Goal: Task Accomplishment & Management: Complete application form

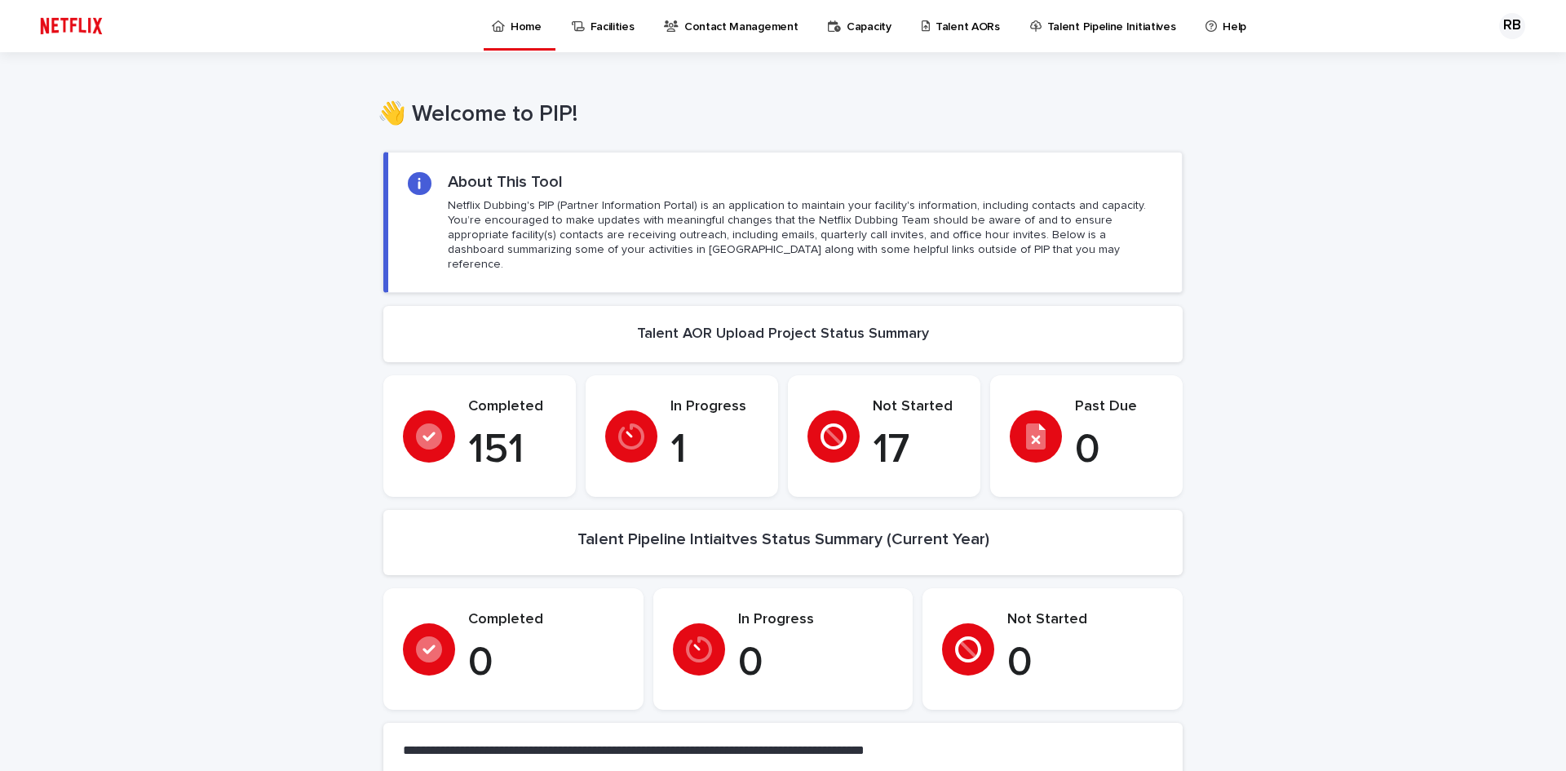
click at [606, 32] on p "Facilities" at bounding box center [613, 17] width 44 height 34
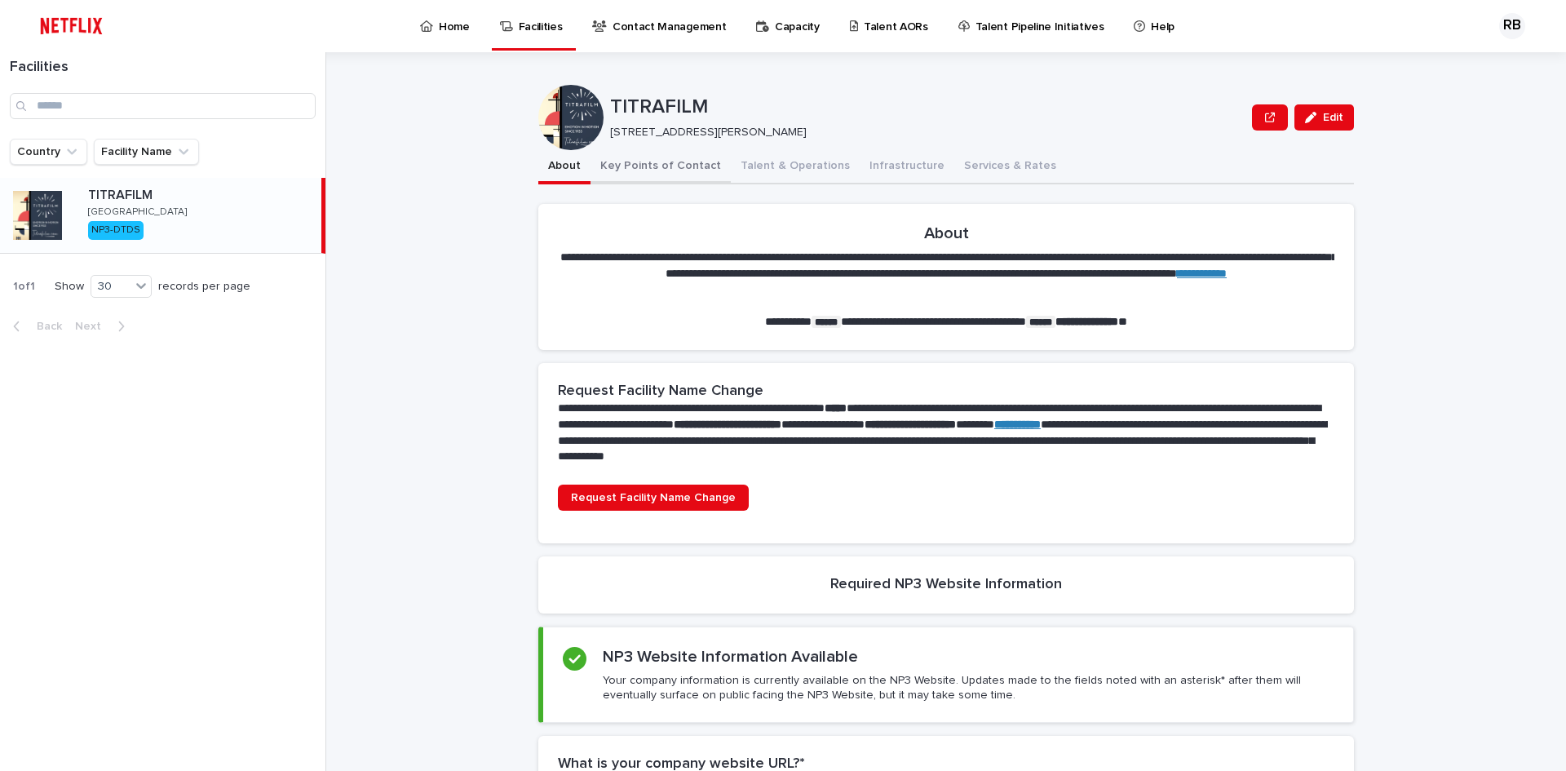
click at [637, 166] on button "Key Points of Contact" at bounding box center [661, 167] width 140 height 34
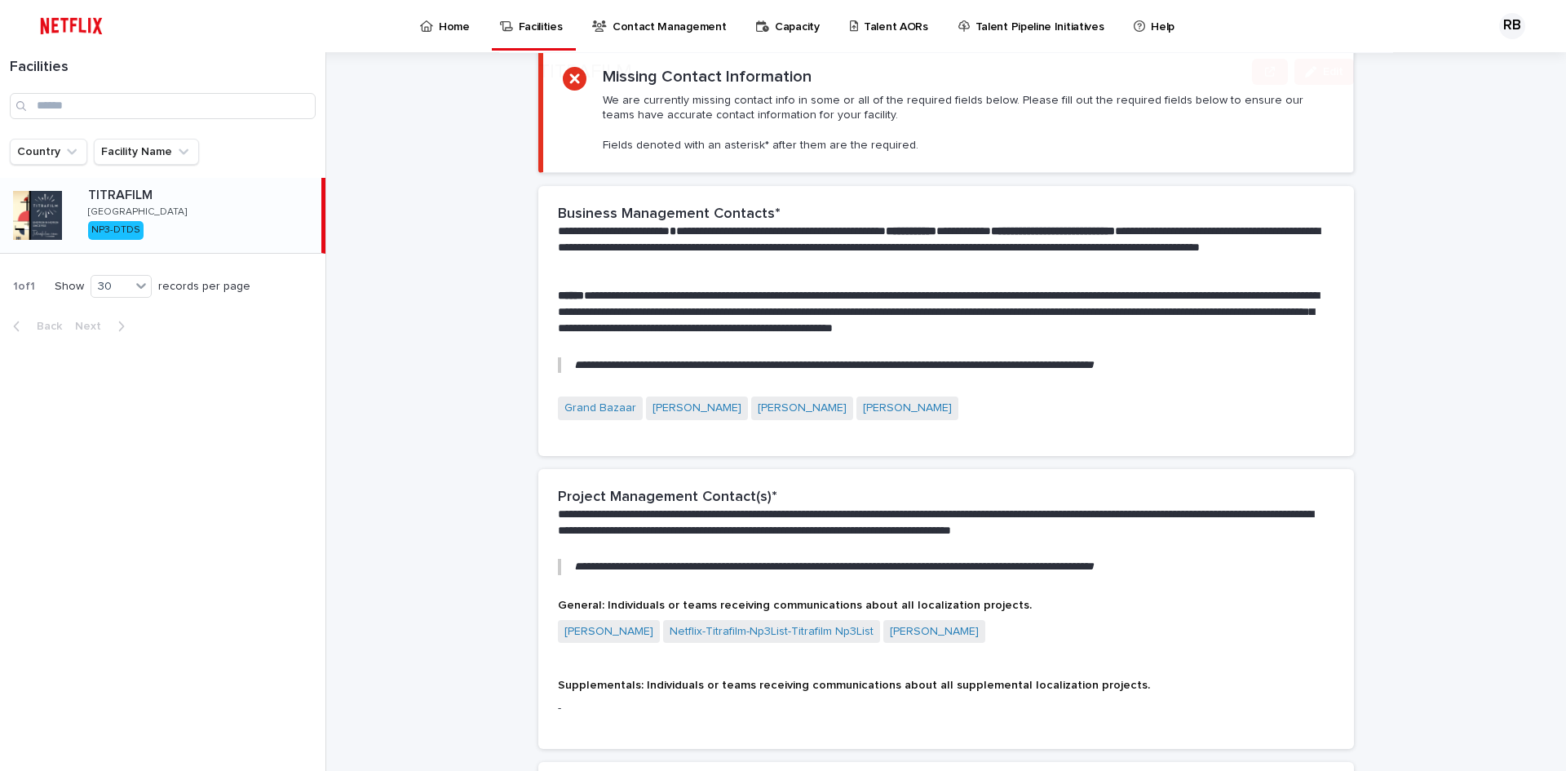
scroll to position [326, 0]
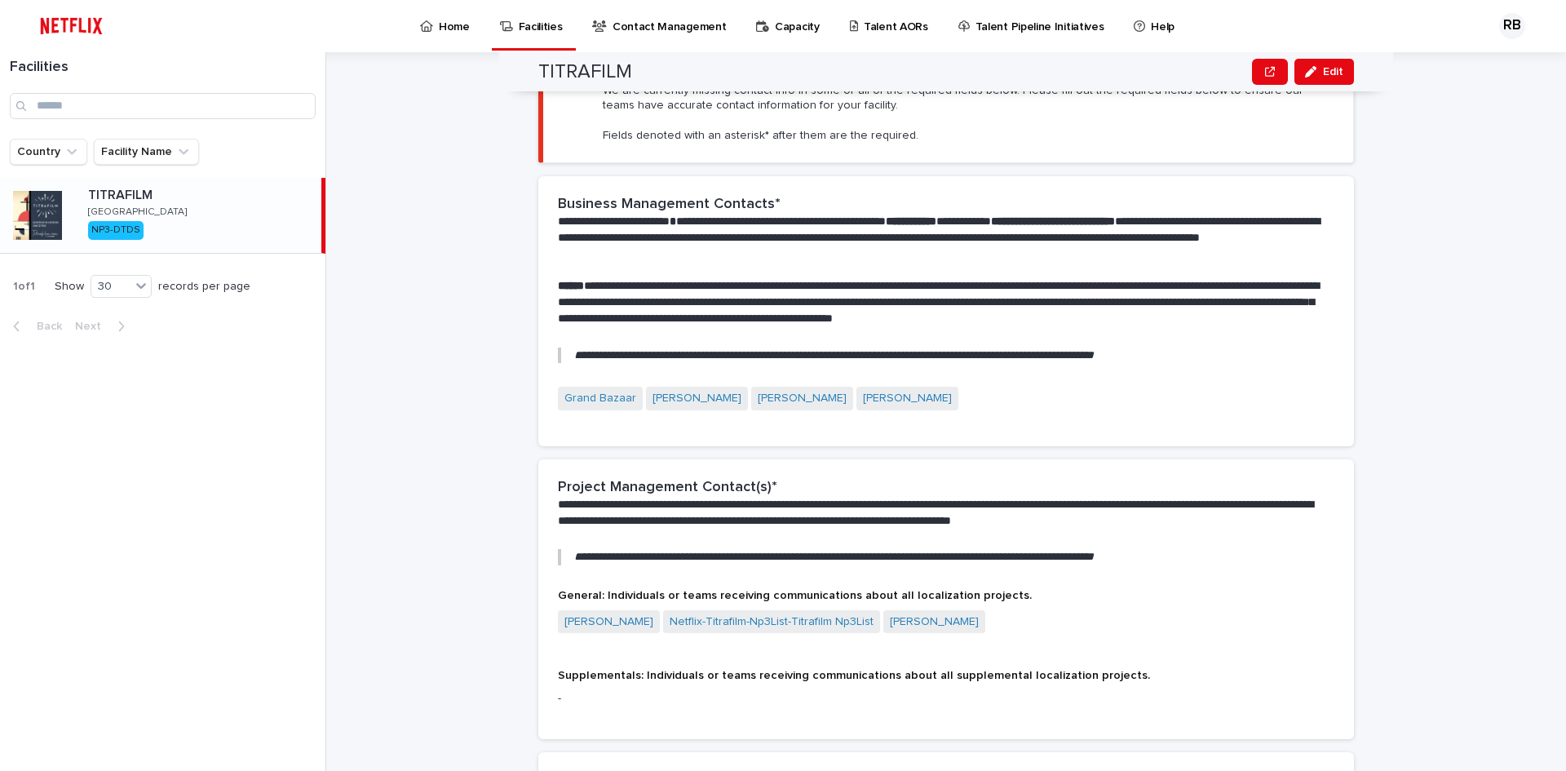
click at [1040, 389] on div "Grand Bazaar [PERSON_NAME] [PERSON_NAME] [PERSON_NAME]" at bounding box center [946, 400] width 777 height 27
click at [675, 502] on p "**********" at bounding box center [943, 513] width 770 height 33
click at [666, 677] on span "Supplementals: Individuals or teams receiving communications about all suppleme…" at bounding box center [854, 675] width 592 height 11
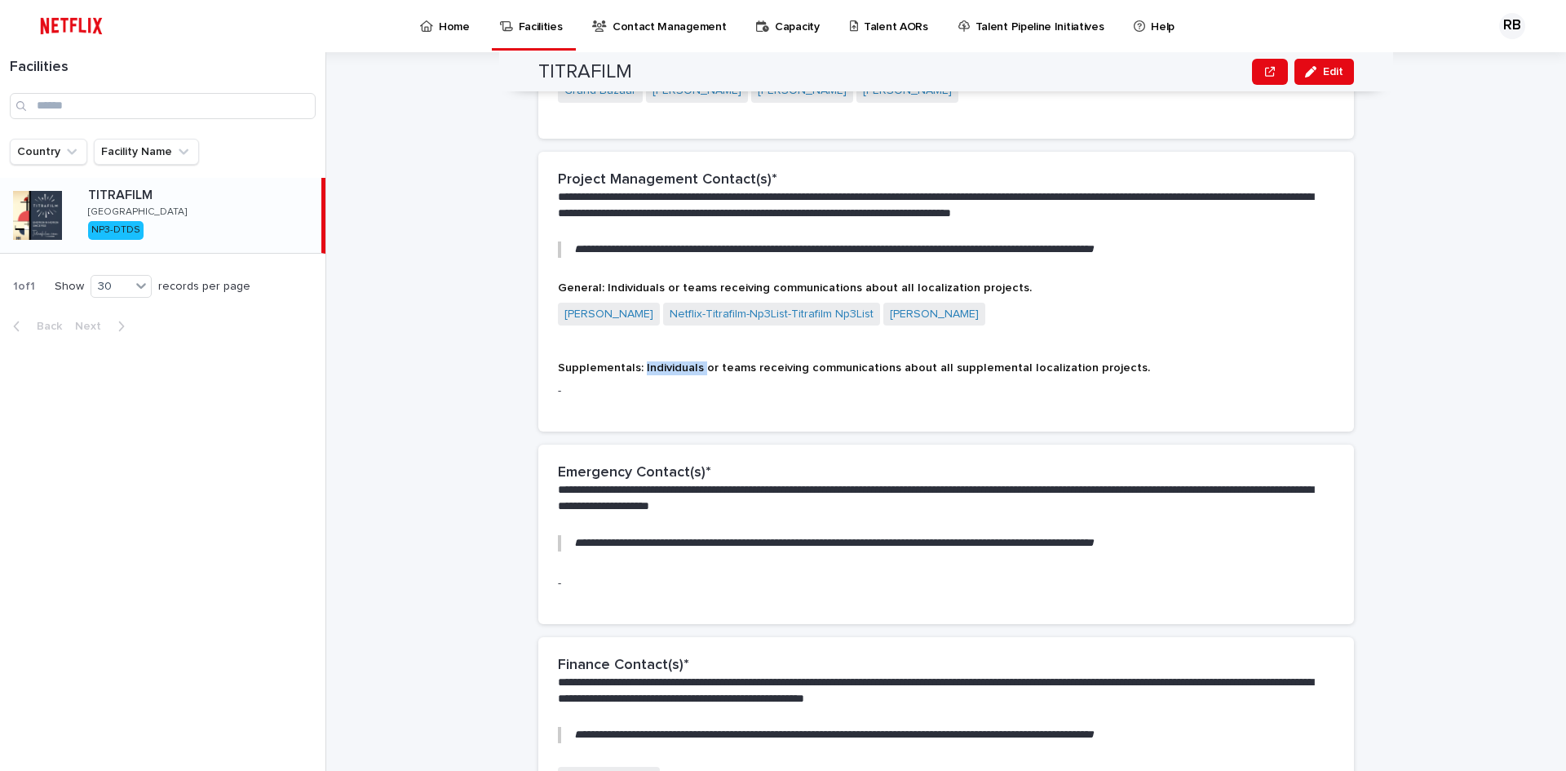
scroll to position [653, 0]
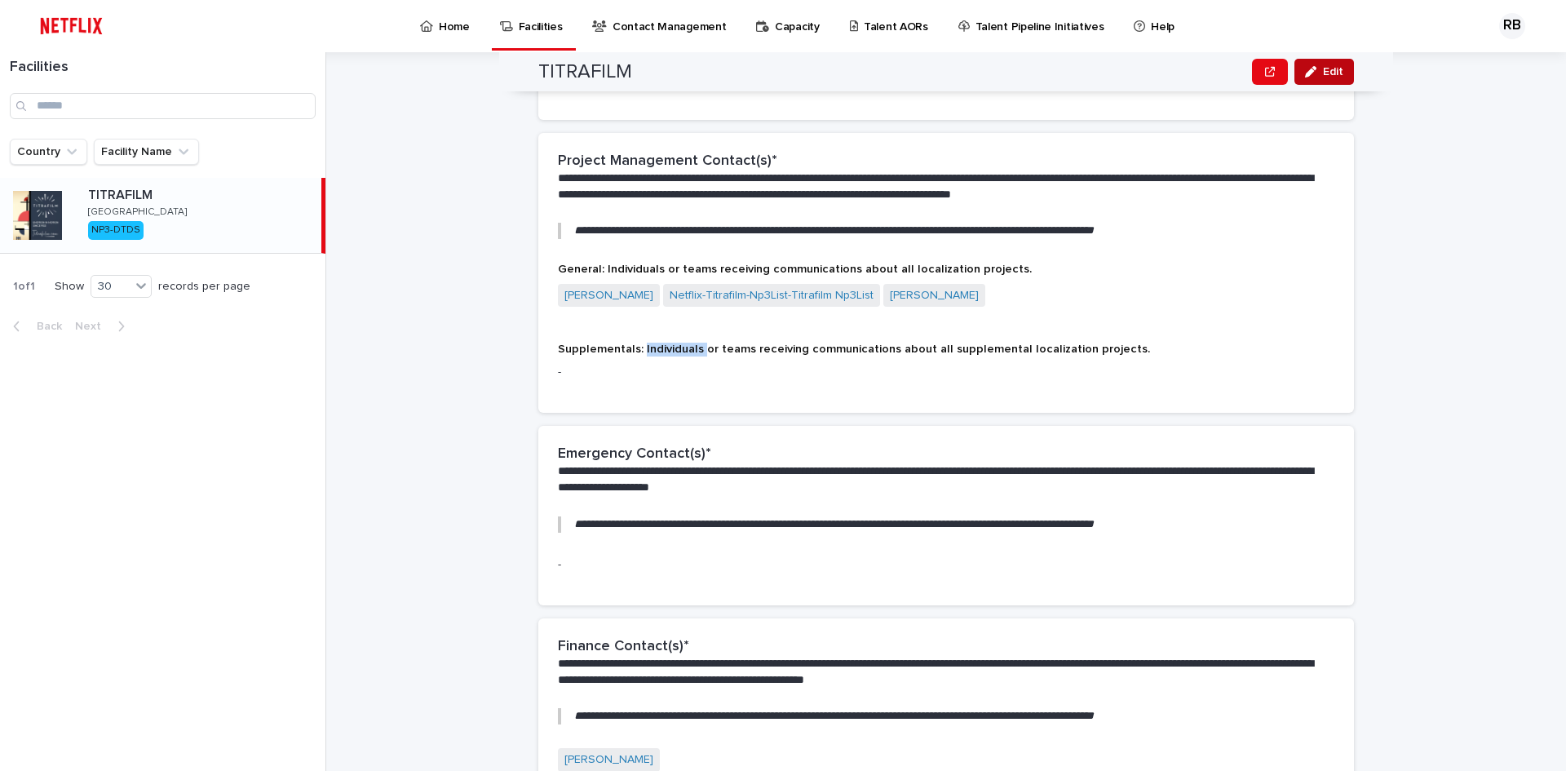
click at [1323, 69] on span "Edit" at bounding box center [1333, 71] width 20 height 11
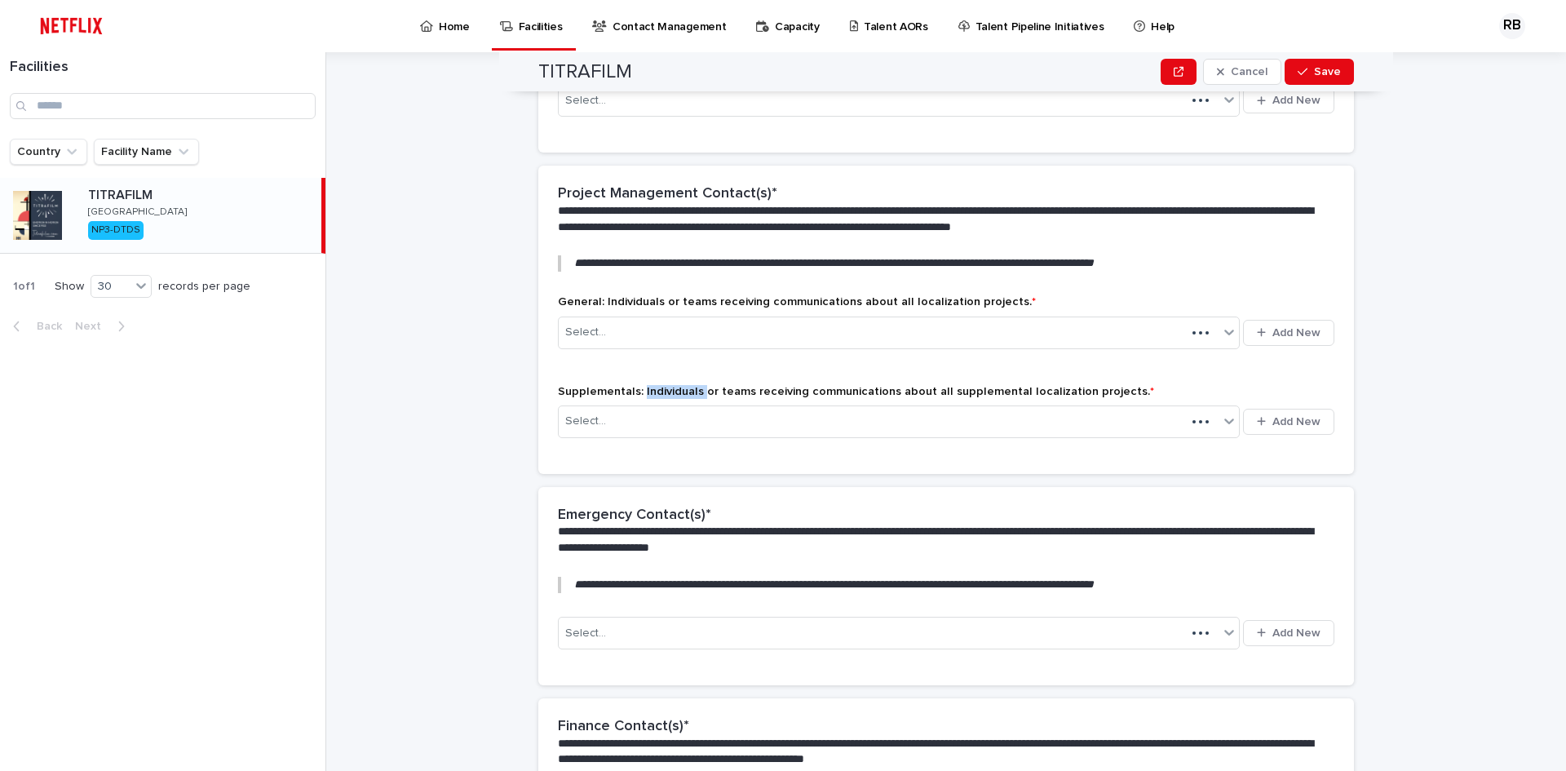
scroll to position [748, 0]
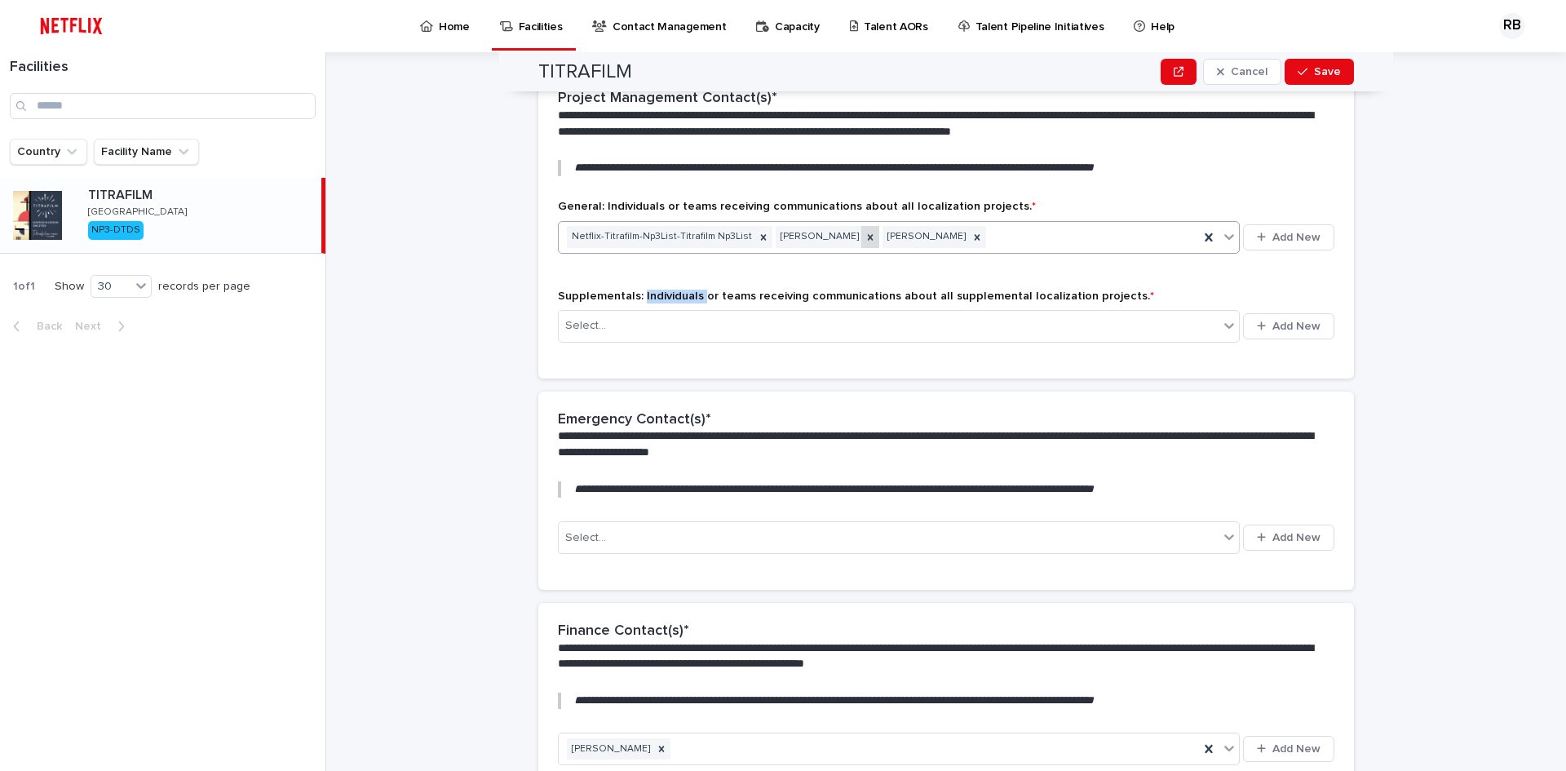
click at [865, 234] on icon at bounding box center [870, 237] width 11 height 11
click at [1308, 240] on span "Add New" at bounding box center [1297, 237] width 48 height 11
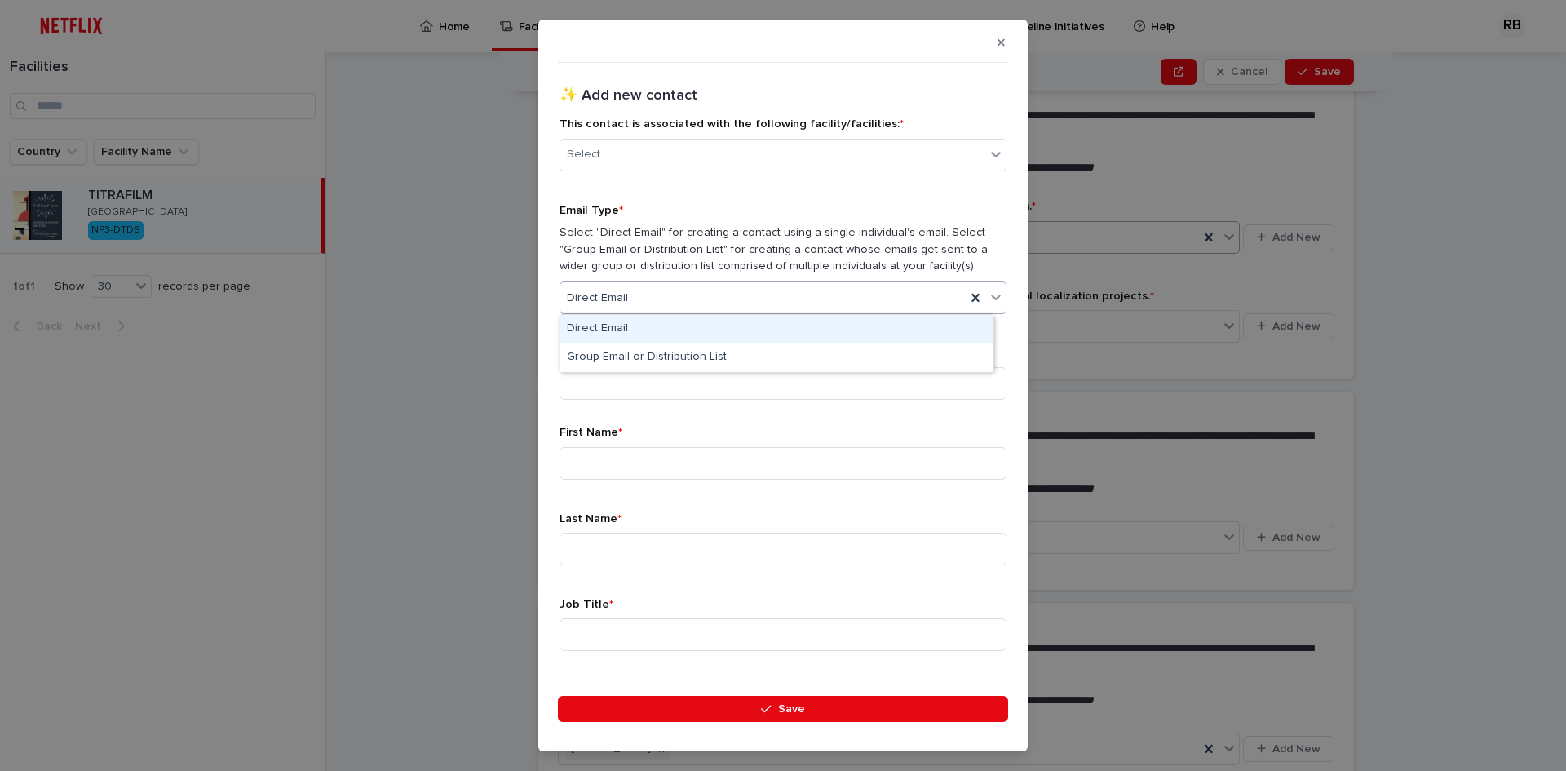
click at [598, 325] on div "Direct Email" at bounding box center [776, 329] width 433 height 29
click at [591, 391] on input at bounding box center [783, 383] width 447 height 33
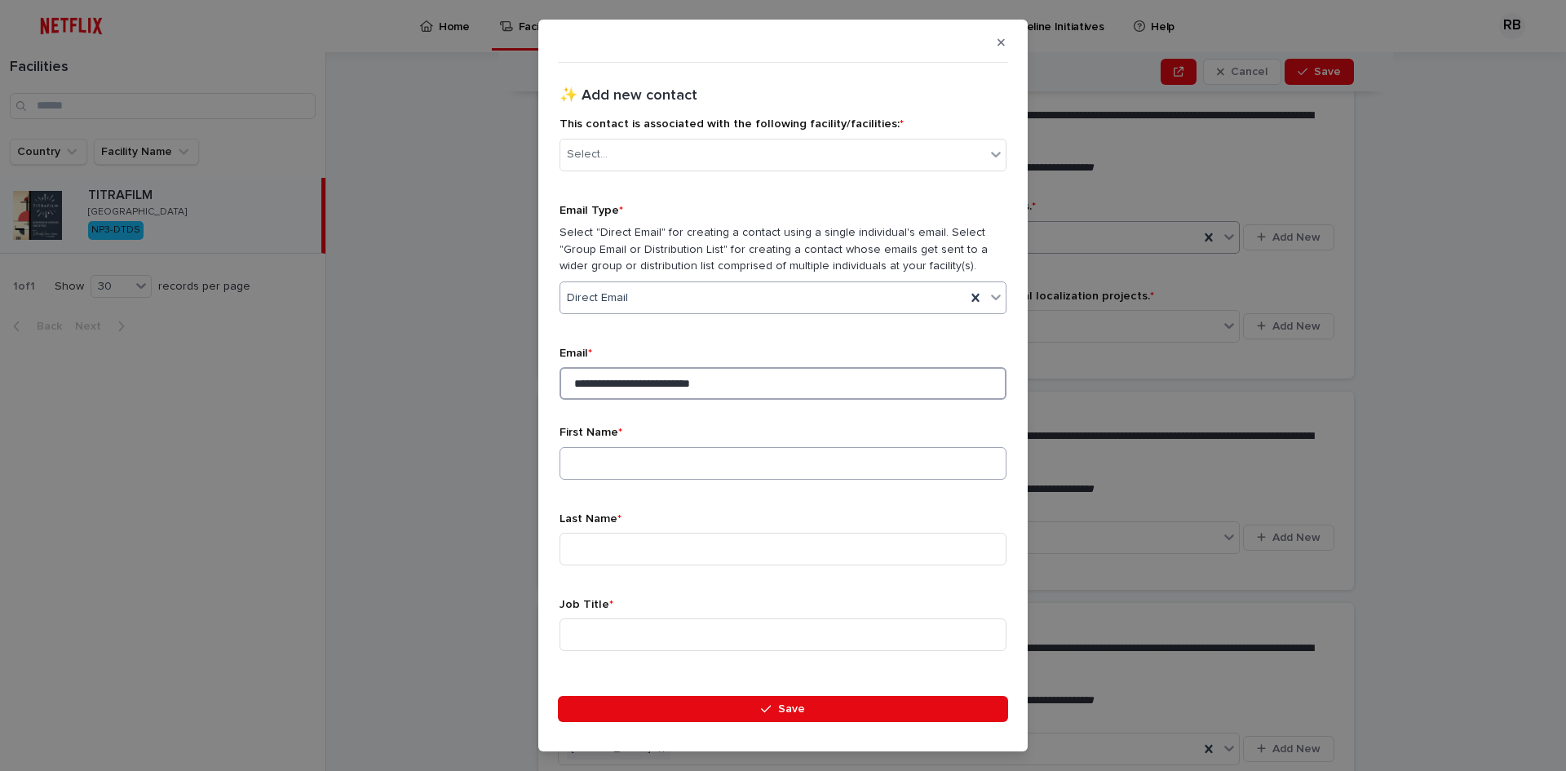
type input "**********"
click at [665, 468] on input at bounding box center [783, 463] width 447 height 33
type input "******"
click at [626, 552] on input at bounding box center [783, 549] width 447 height 33
type input "*"
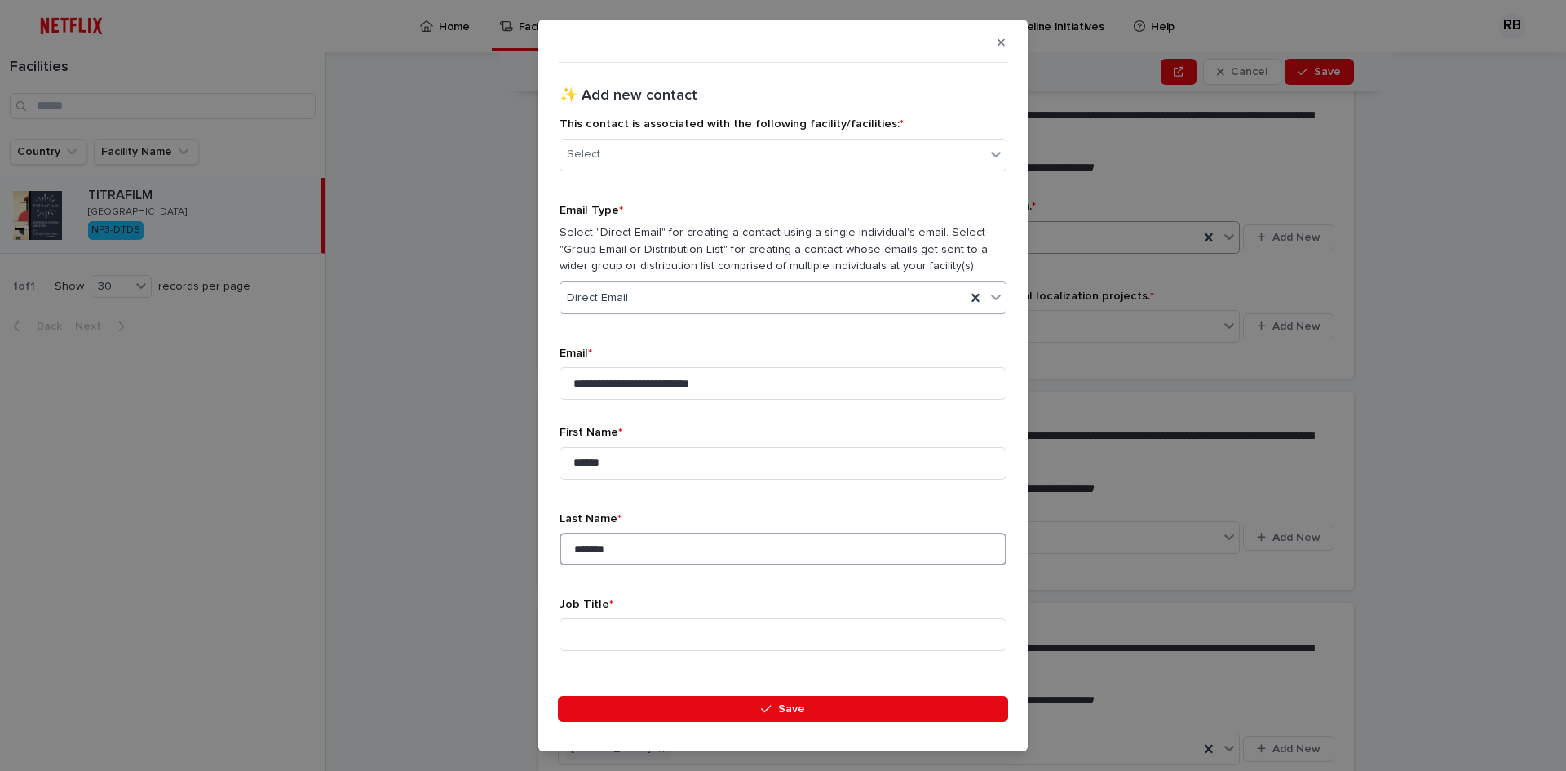
type input "*******"
drag, startPoint x: 622, startPoint y: 653, endPoint x: 625, endPoint y: 609, distance: 45.0
click at [622, 653] on div "Job Title *" at bounding box center [783, 631] width 447 height 66
click at [625, 609] on p "Job Title *" at bounding box center [783, 605] width 447 height 14
click at [623, 621] on input at bounding box center [783, 634] width 447 height 33
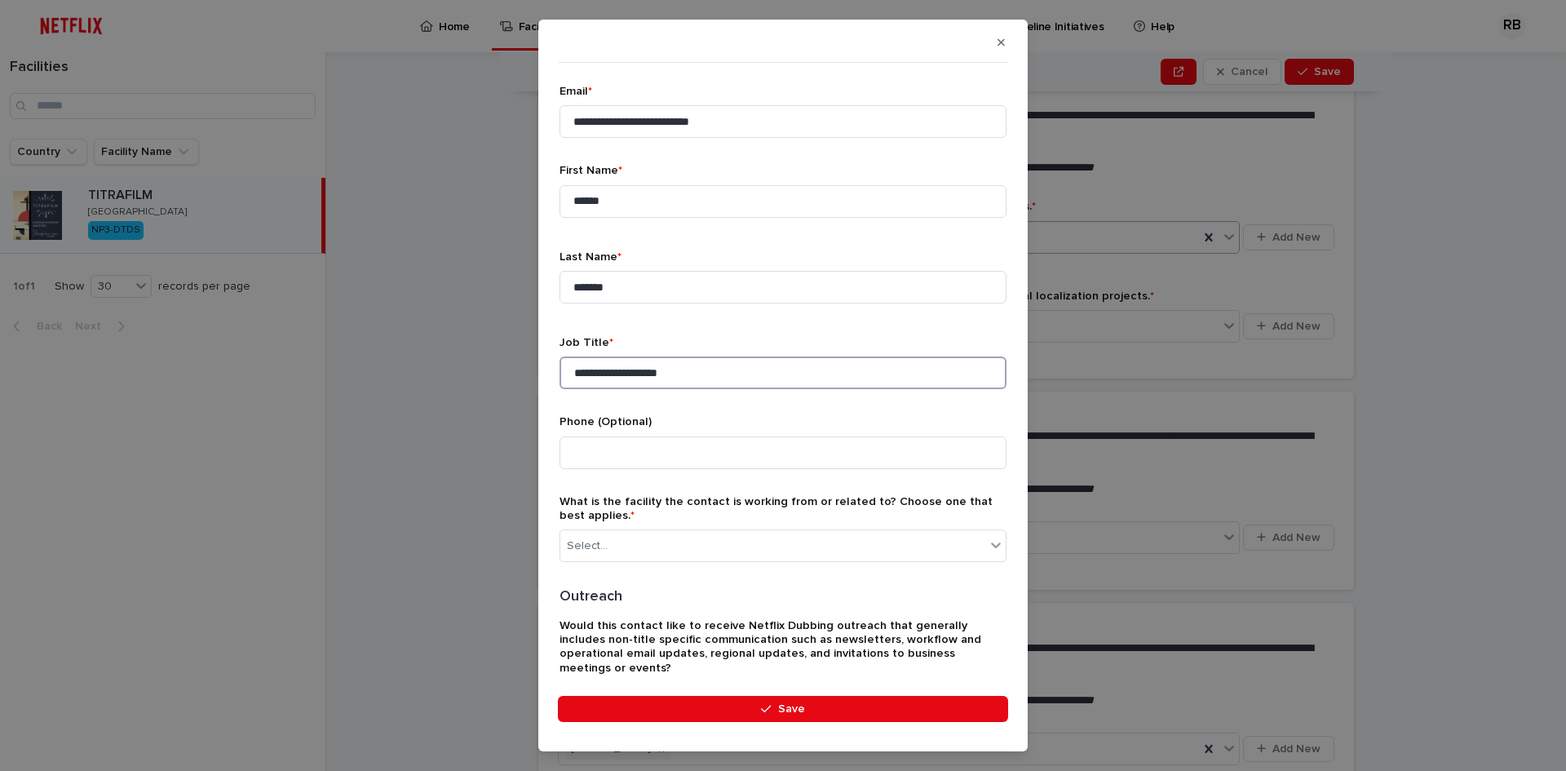
scroll to position [0, 0]
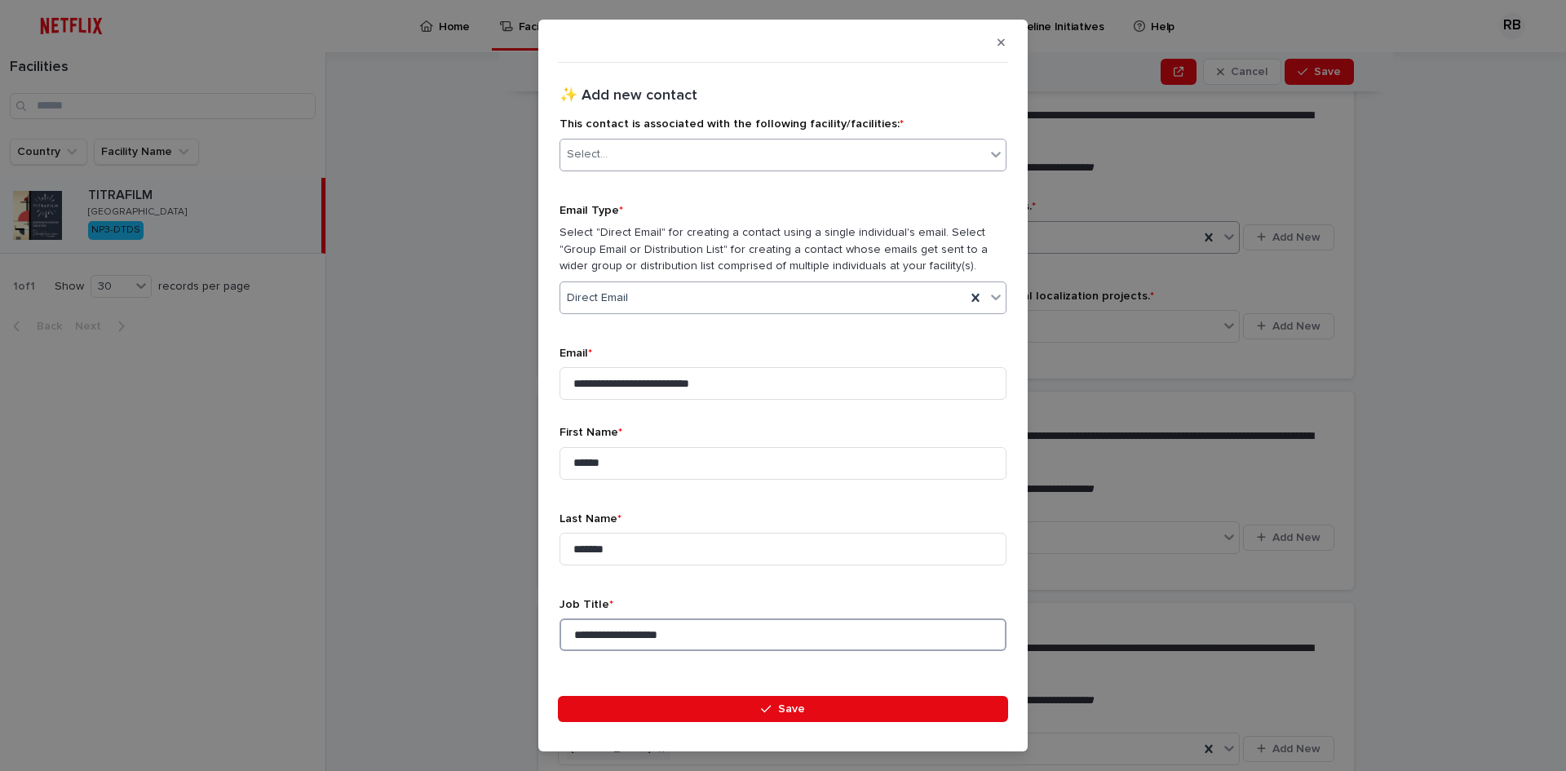
type input "**********"
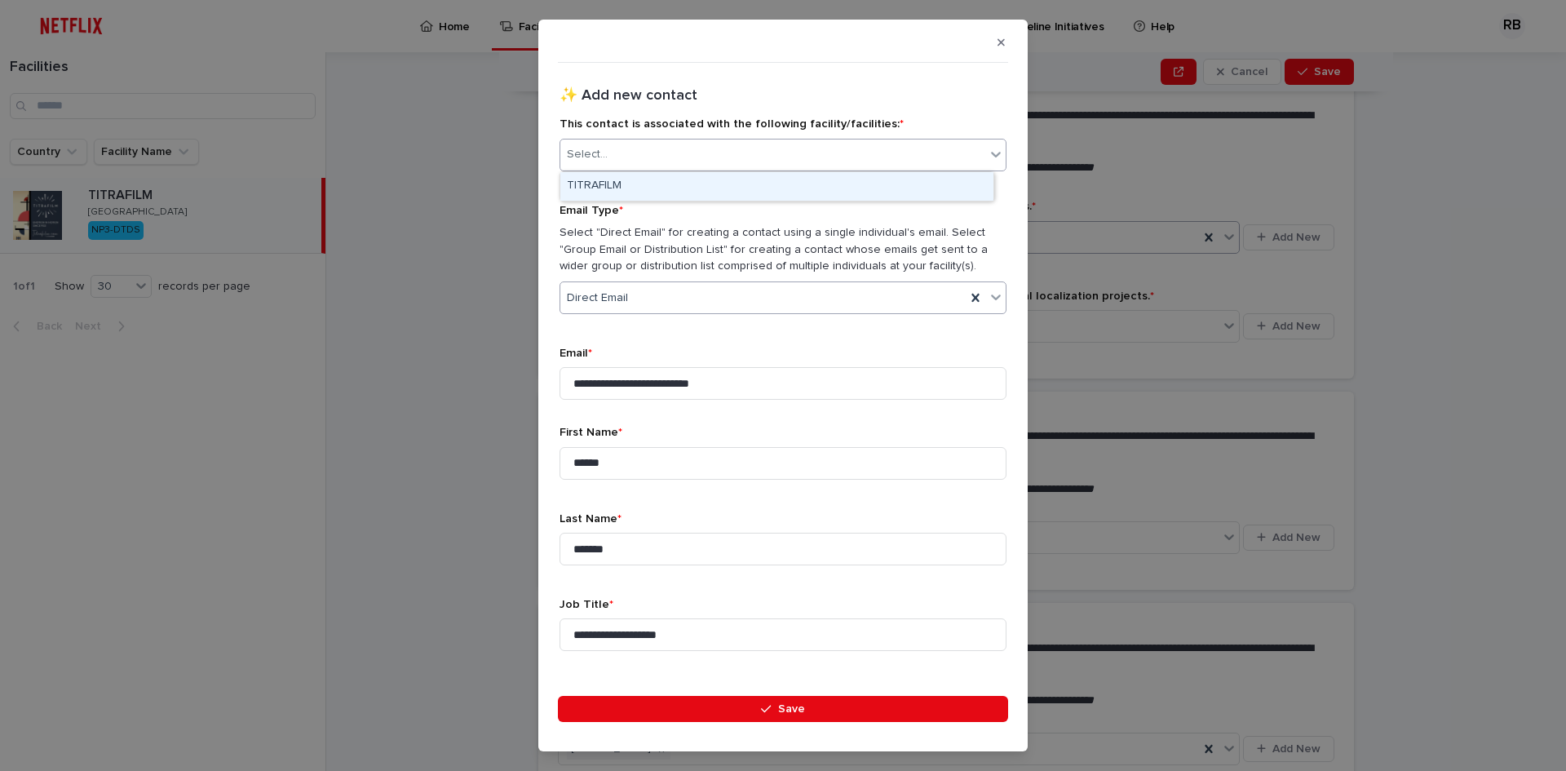
click at [661, 148] on div "Select..." at bounding box center [772, 154] width 425 height 27
click at [647, 188] on div "TITRAFILM" at bounding box center [776, 186] width 433 height 29
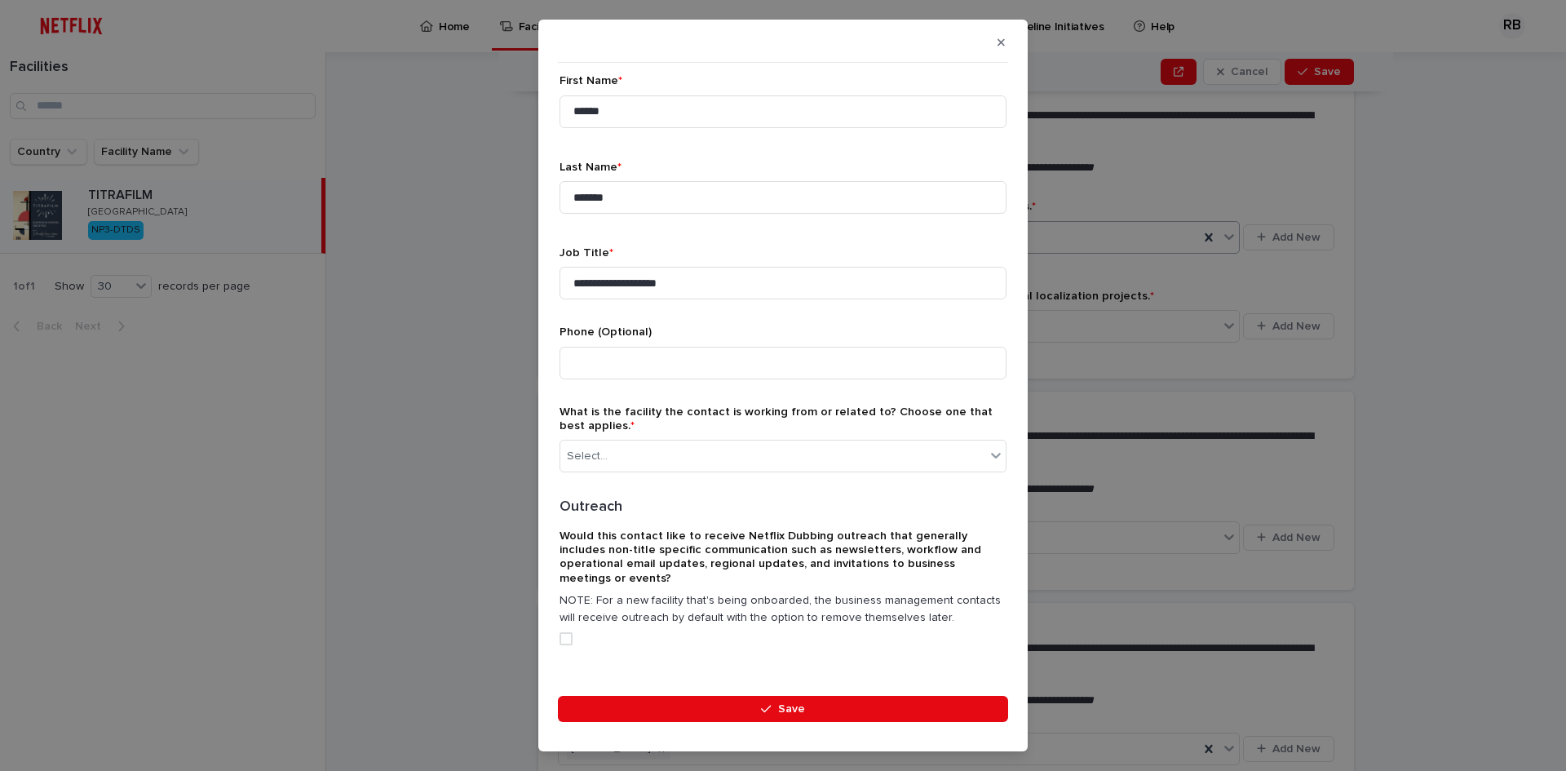
scroll to position [357, 0]
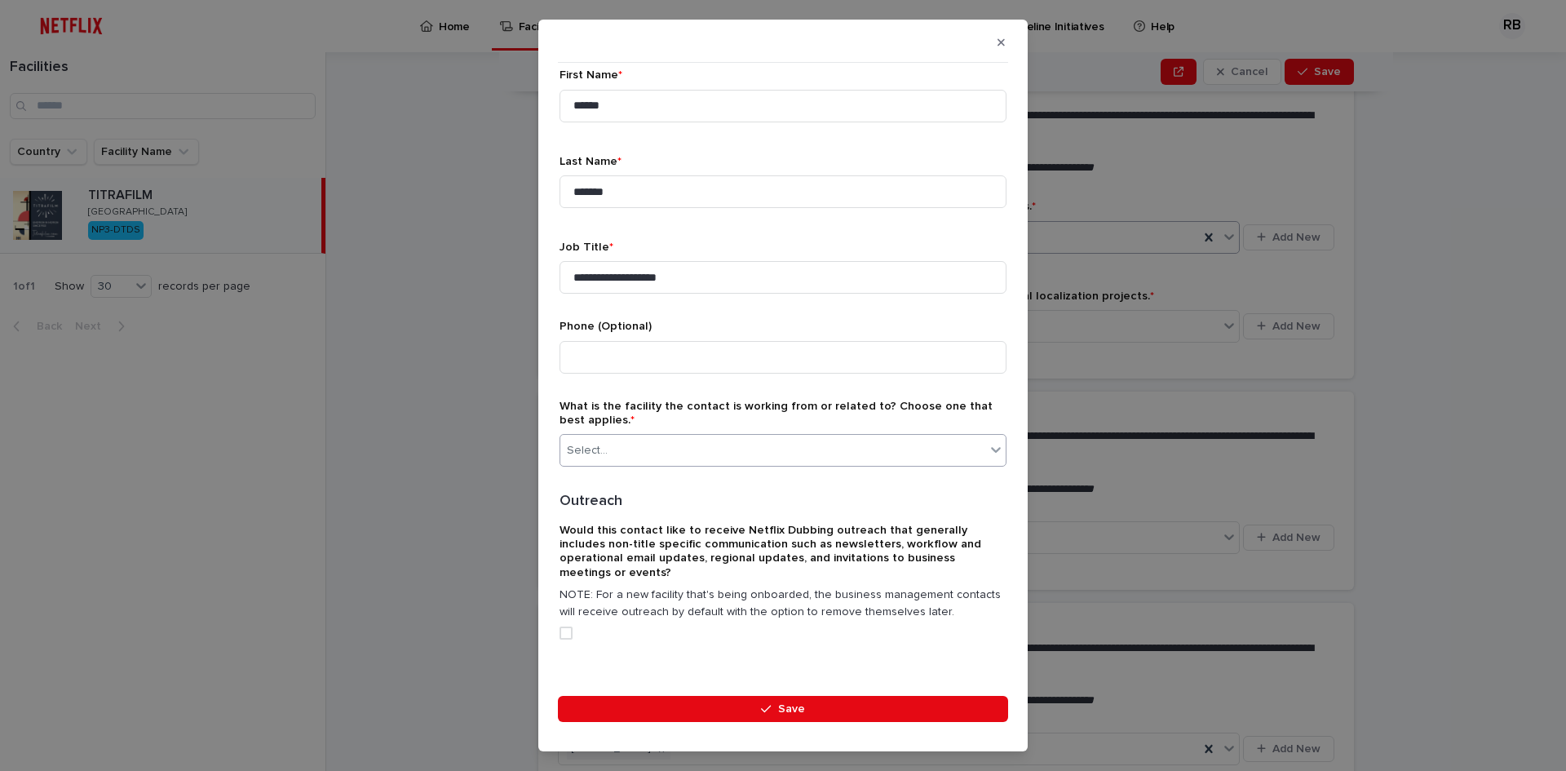
click at [653, 449] on div "Select..." at bounding box center [772, 450] width 425 height 27
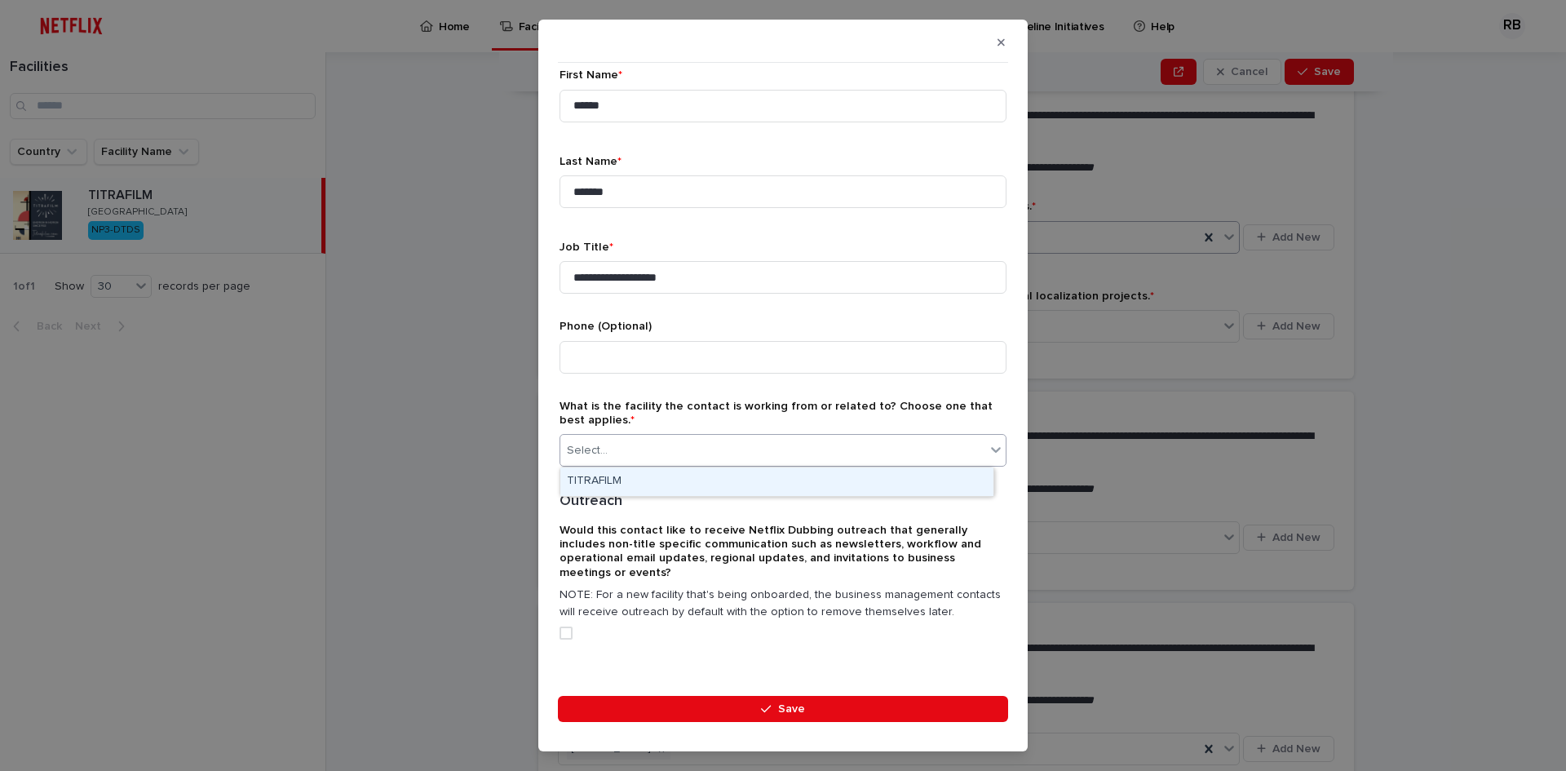
click at [646, 491] on div "TITRAFILM" at bounding box center [776, 481] width 433 height 29
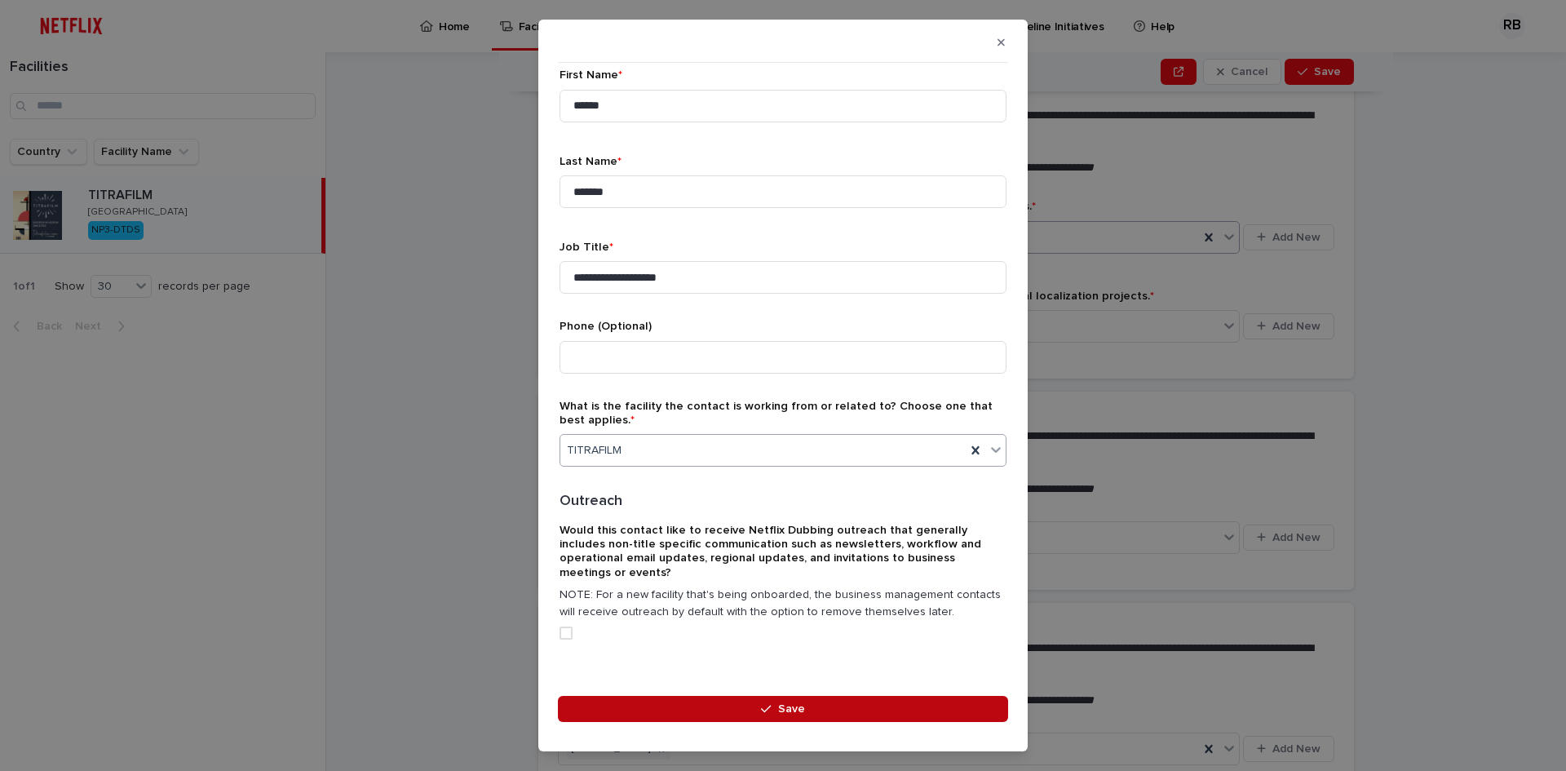
click at [666, 704] on button "Save" at bounding box center [783, 709] width 450 height 26
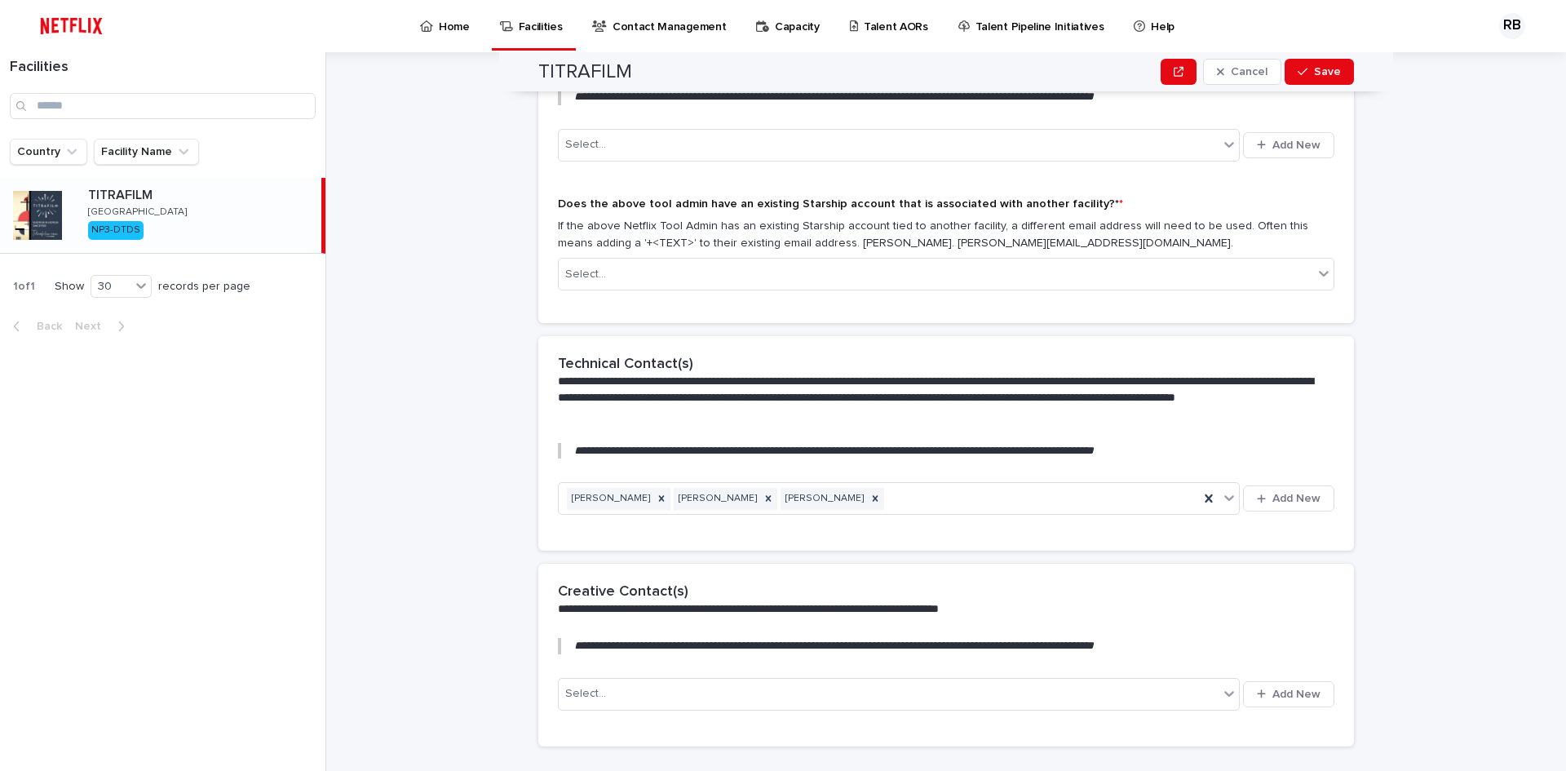
scroll to position [1691, 0]
